Goal: Information Seeking & Learning: Learn about a topic

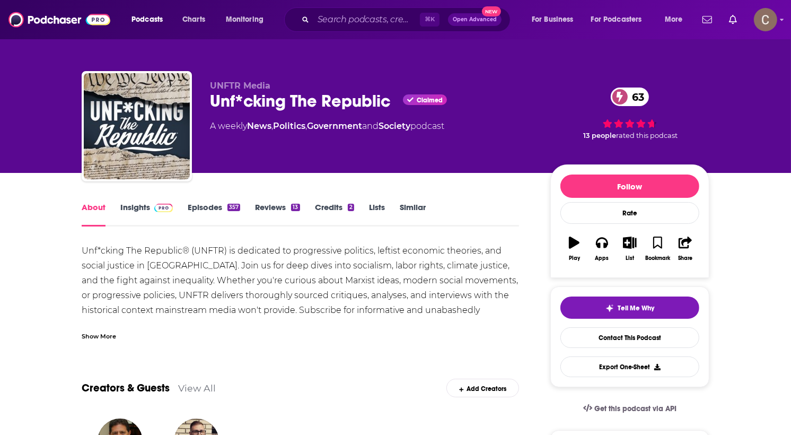
click at [147, 208] on link "Insights" at bounding box center [146, 214] width 53 height 24
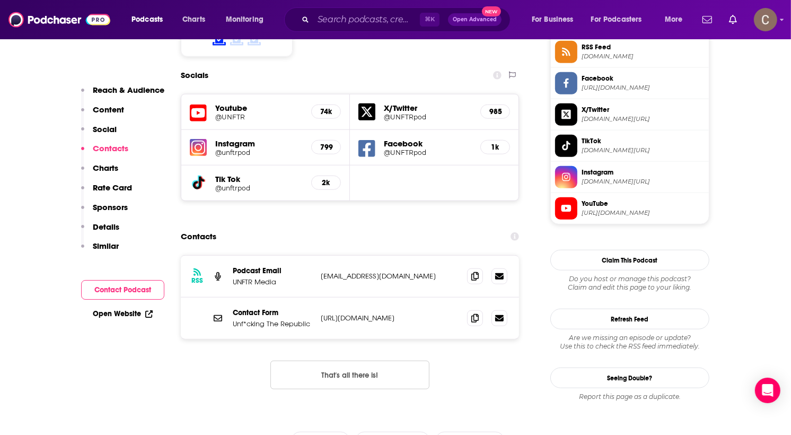
scroll to position [896, 0]
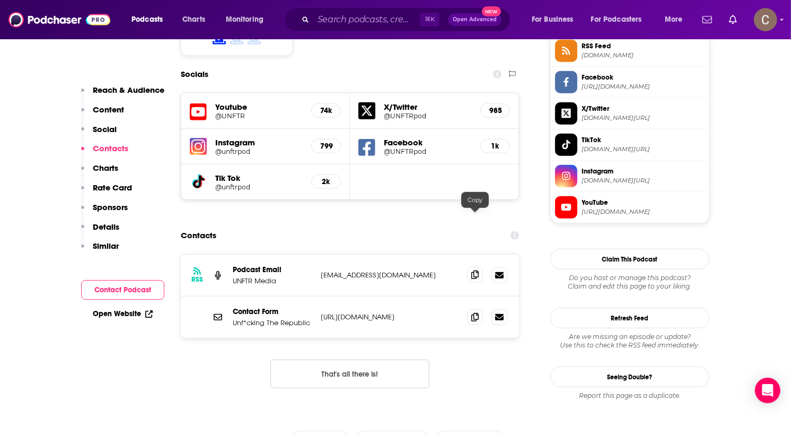
click at [479, 267] on span at bounding box center [475, 275] width 16 height 16
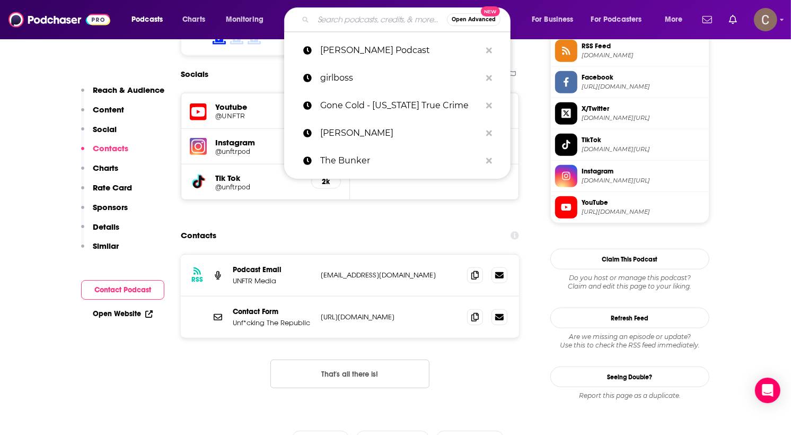
click at [371, 12] on input "Search podcasts, credits, & more..." at bounding box center [380, 19] width 134 height 17
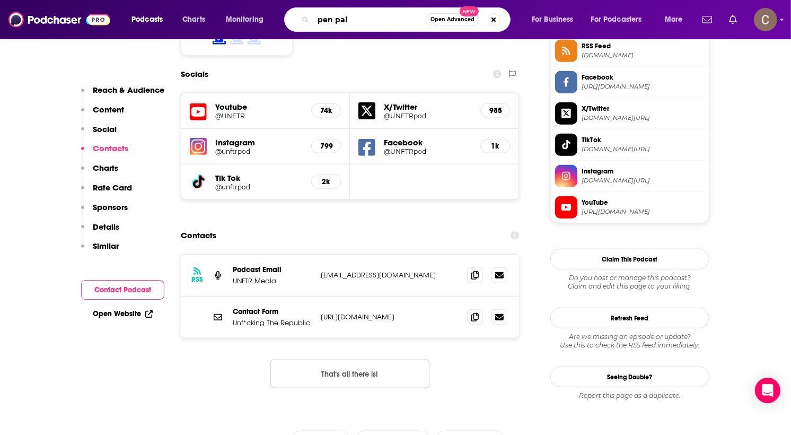
type input "pen pals"
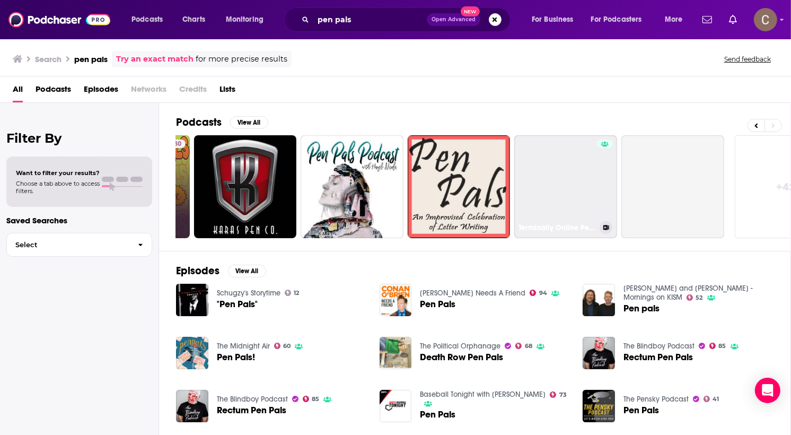
scroll to position [0, 359]
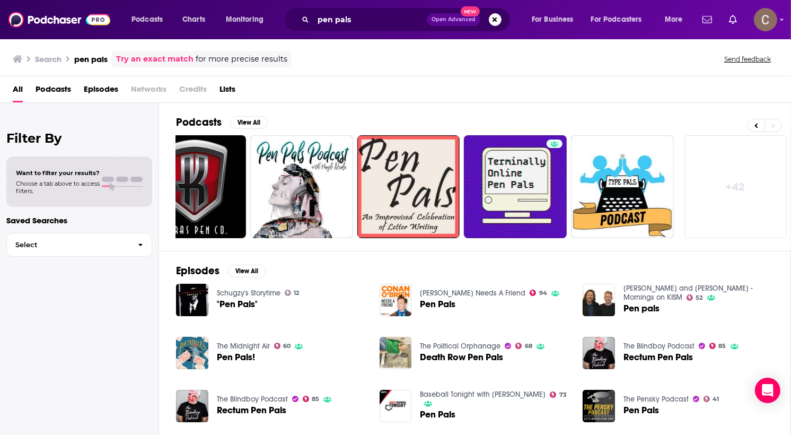
click at [236, 359] on span "Pen Pals!" at bounding box center [236, 357] width 38 height 9
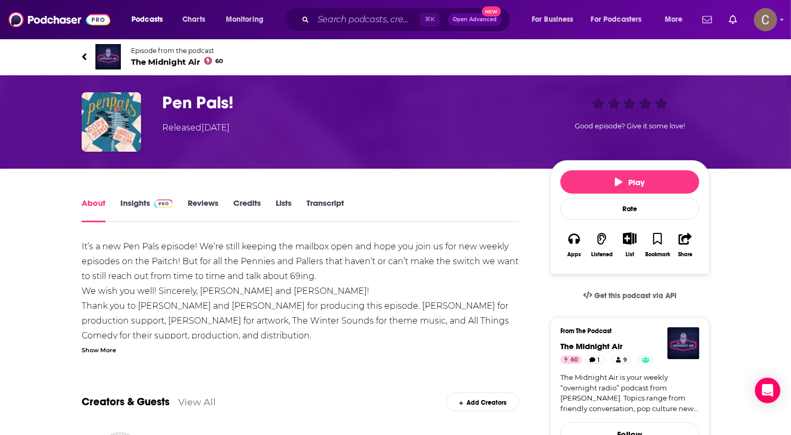
click at [212, 96] on h1 "Pen Pals!" at bounding box center [347, 102] width 371 height 21
click at [137, 203] on link "Insights" at bounding box center [146, 210] width 53 height 24
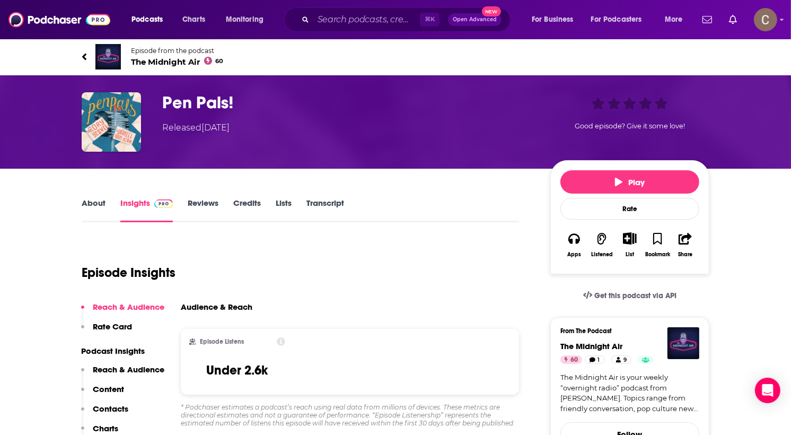
scroll to position [3, 0]
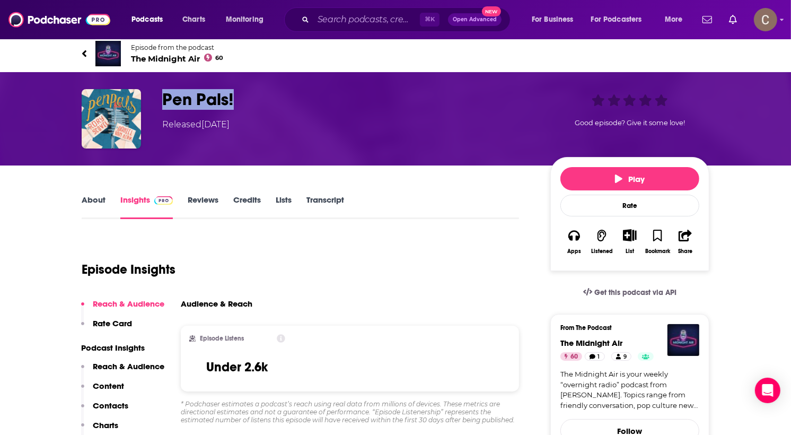
drag, startPoint x: 232, startPoint y: 97, endPoint x: 149, endPoint y: 100, distance: 83.3
click at [149, 100] on div "Pen Pals! Released [DATE] Good episode? Give it some love!" at bounding box center [396, 118] width 628 height 59
copy div "Pen Pals!"
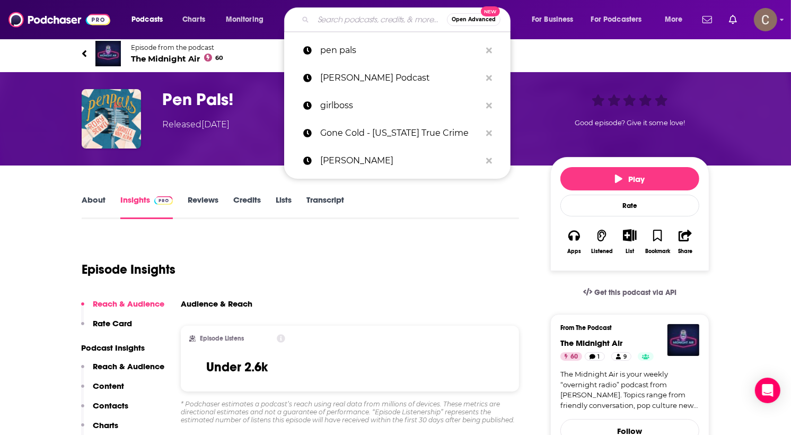
click at [353, 16] on input "Search podcasts, credits, & more..." at bounding box center [380, 19] width 134 height 17
type input "ç"
paste input "Pen Pals!"
type input "Pen Pals!"
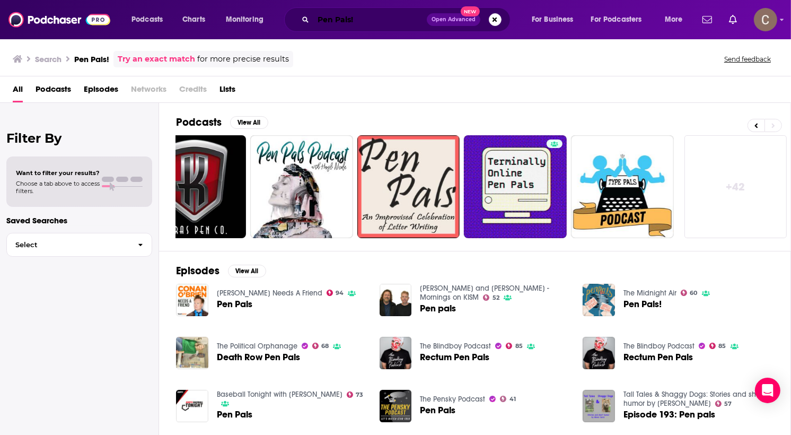
click at [350, 19] on input "Pen Pals!" at bounding box center [369, 19] width 113 height 17
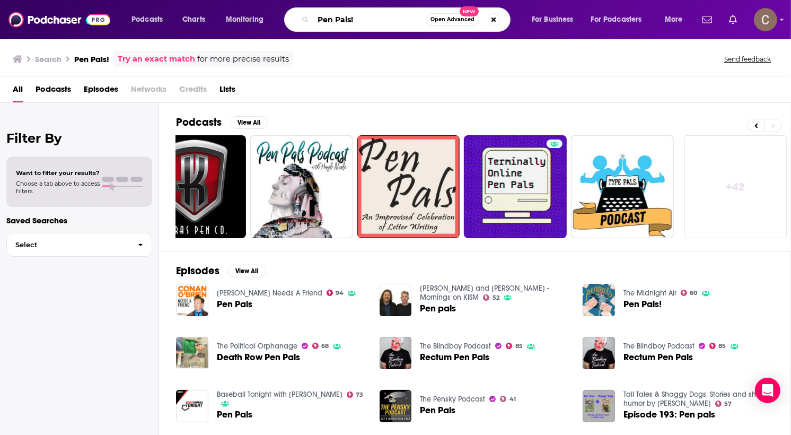
click at [350, 19] on input "Pen Pals!" at bounding box center [369, 19] width 112 height 17
type input "[PERSON_NAME]"
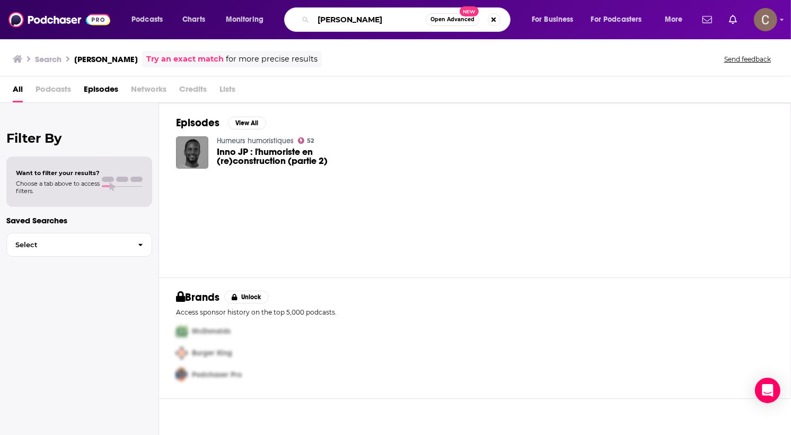
click at [347, 21] on input "[PERSON_NAME]" at bounding box center [369, 19] width 112 height 17
click at [371, 24] on input "[PERSON_NAME]" at bounding box center [369, 19] width 112 height 17
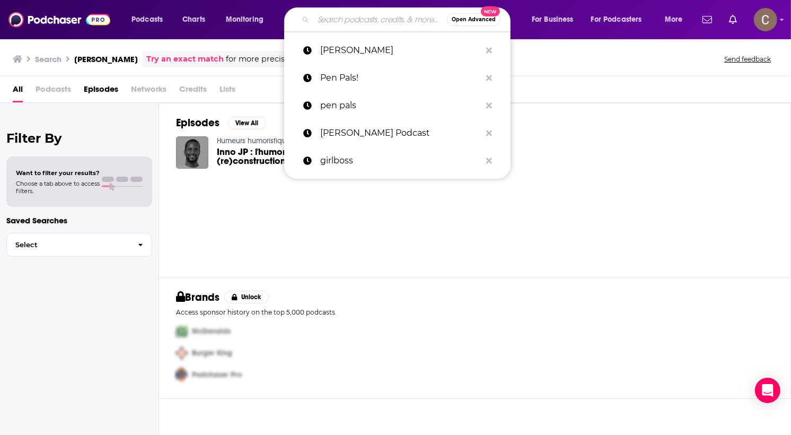
paste input "[PERSON_NAME]"
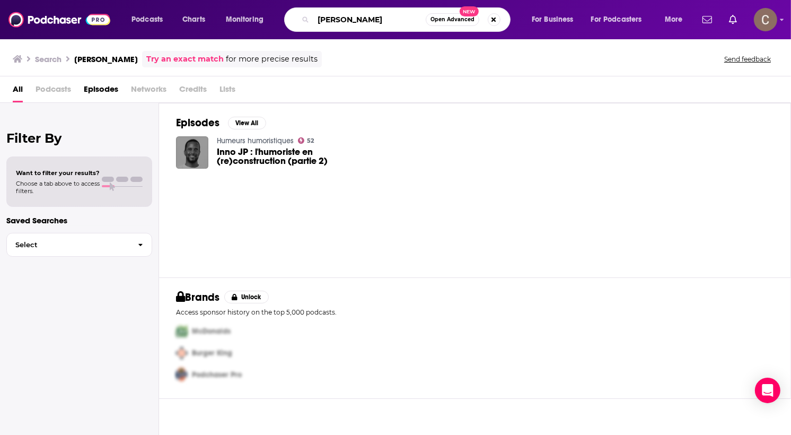
type input "[PERSON_NAME]"
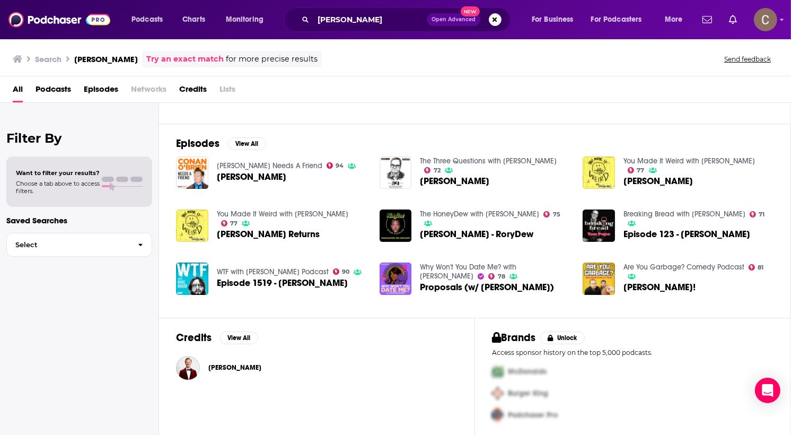
scroll to position [19, 0]
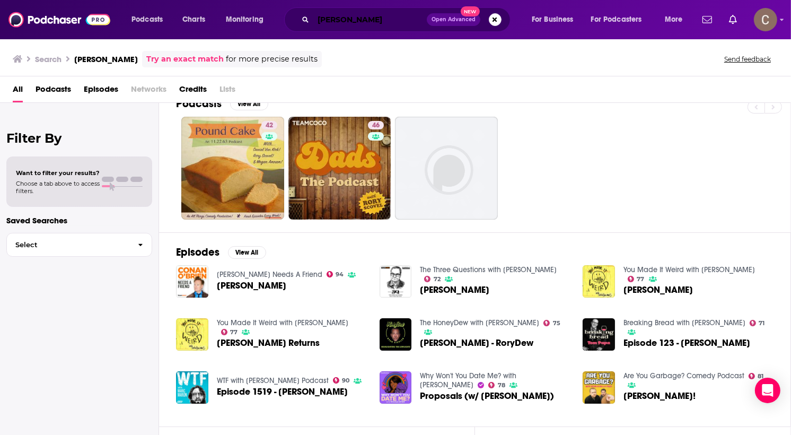
click at [331, 22] on input "[PERSON_NAME]" at bounding box center [369, 19] width 113 height 17
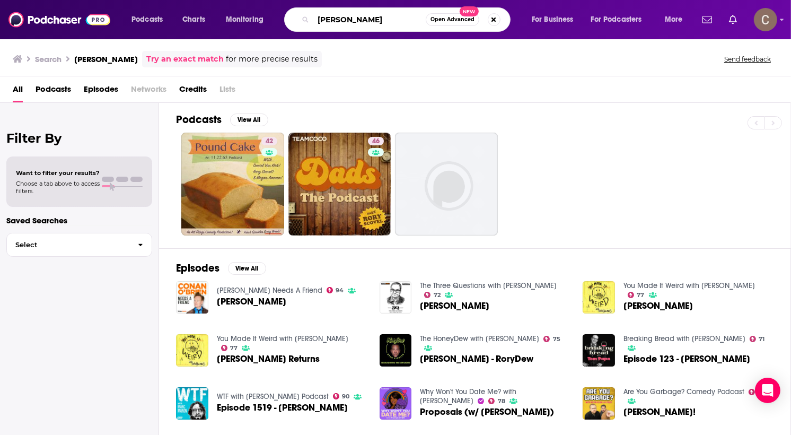
scroll to position [0, 0]
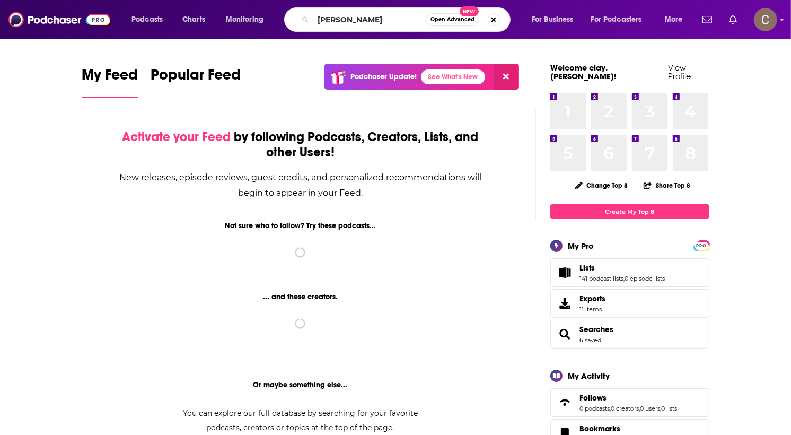
type input "James Altucher"
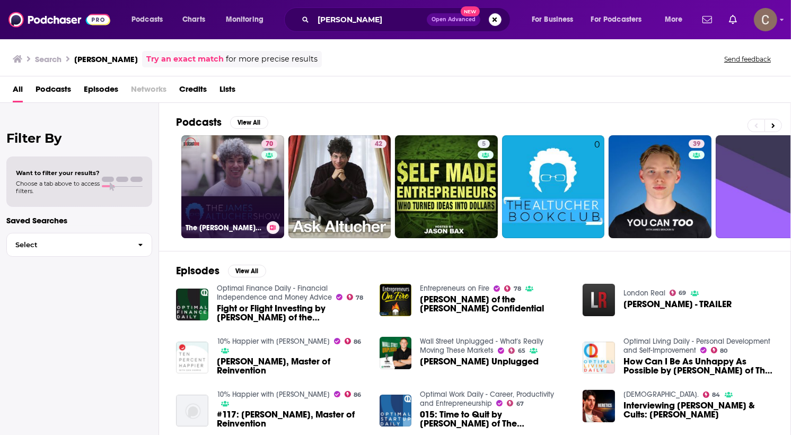
click at [239, 165] on link "70 The James Altucher Show" at bounding box center [232, 186] width 103 height 103
